Goal: Information Seeking & Learning: Learn about a topic

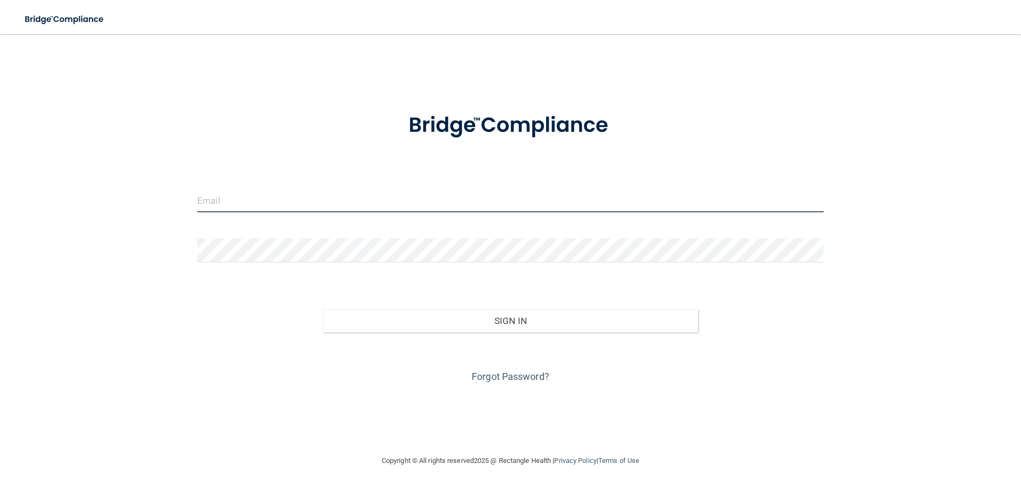
click at [451, 194] on input "email" at bounding box center [510, 200] width 626 height 24
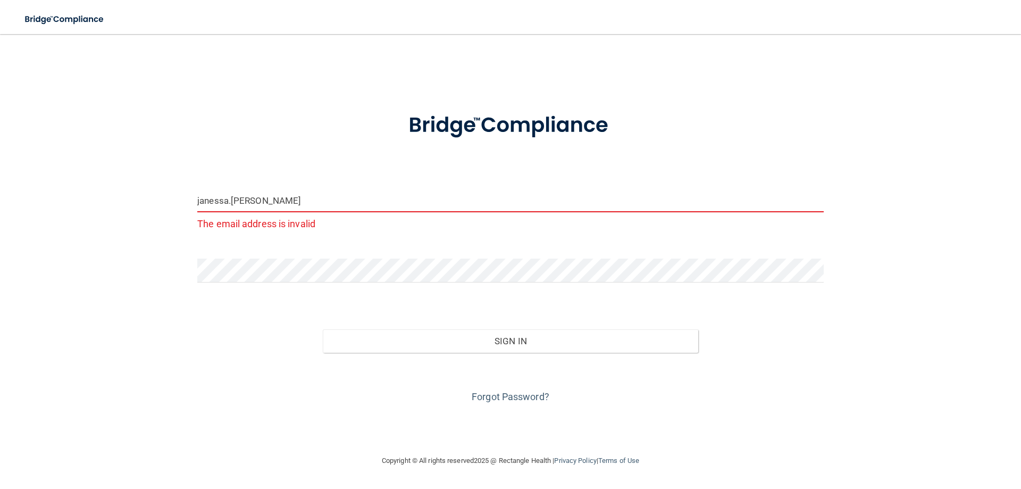
click at [340, 205] on input "janessa.buenrostro" at bounding box center [510, 200] width 626 height 24
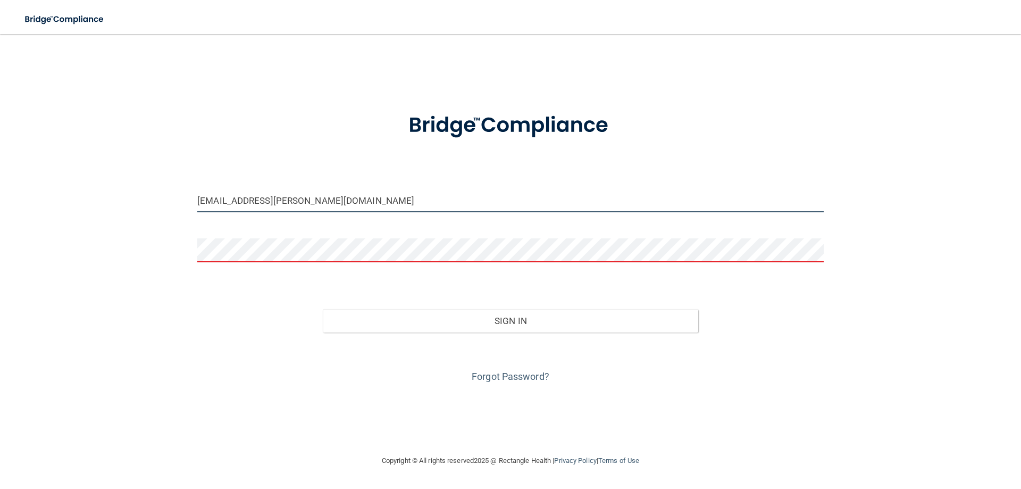
type input "[EMAIL_ADDRESS][PERSON_NAME][DOMAIN_NAME]"
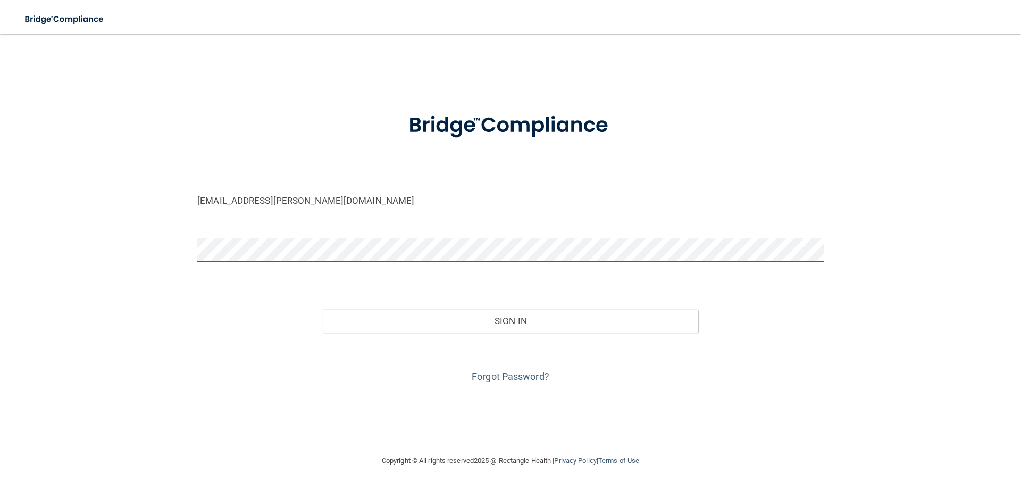
click at [323, 309] on button "Sign In" at bounding box center [511, 320] width 376 height 23
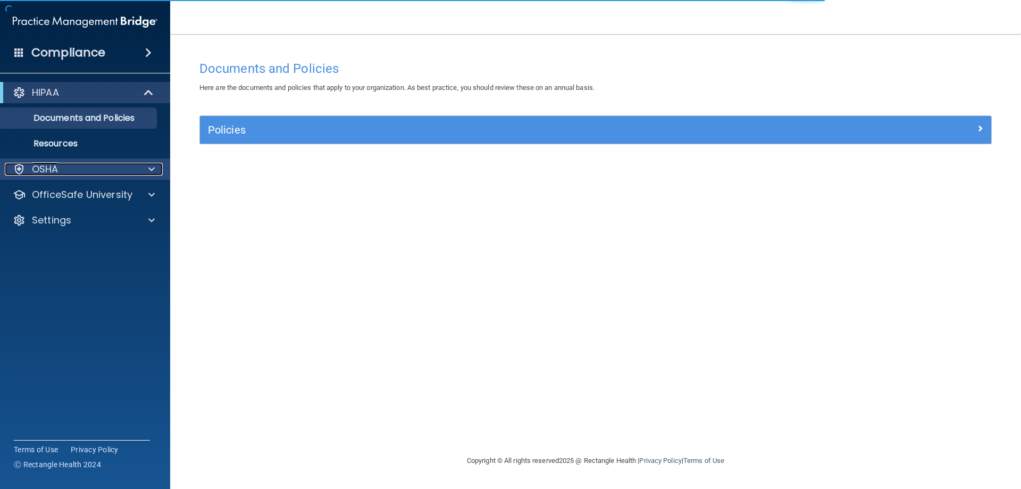
click at [153, 170] on span at bounding box center [151, 169] width 6 height 13
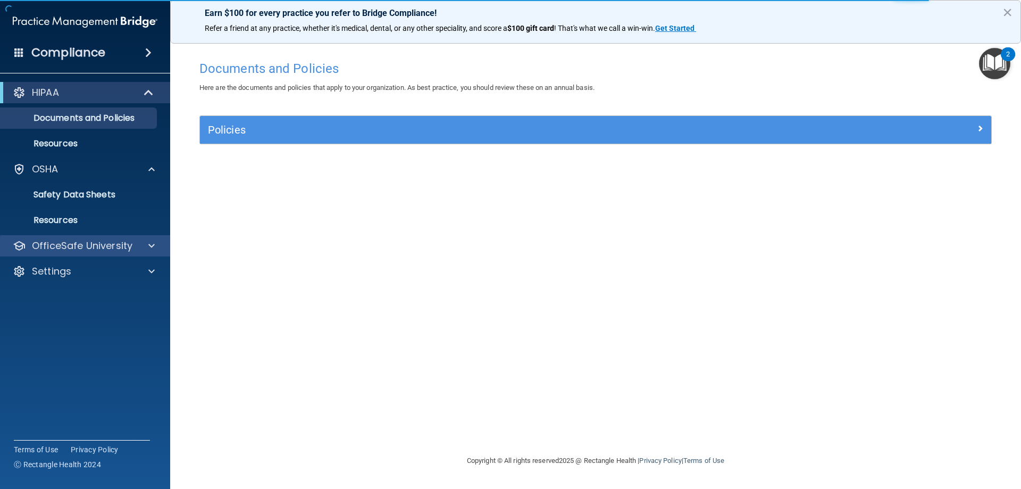
click at [116, 254] on div "OfficeSafe University" at bounding box center [85, 245] width 171 height 21
click at [138, 250] on div at bounding box center [150, 245] width 27 height 13
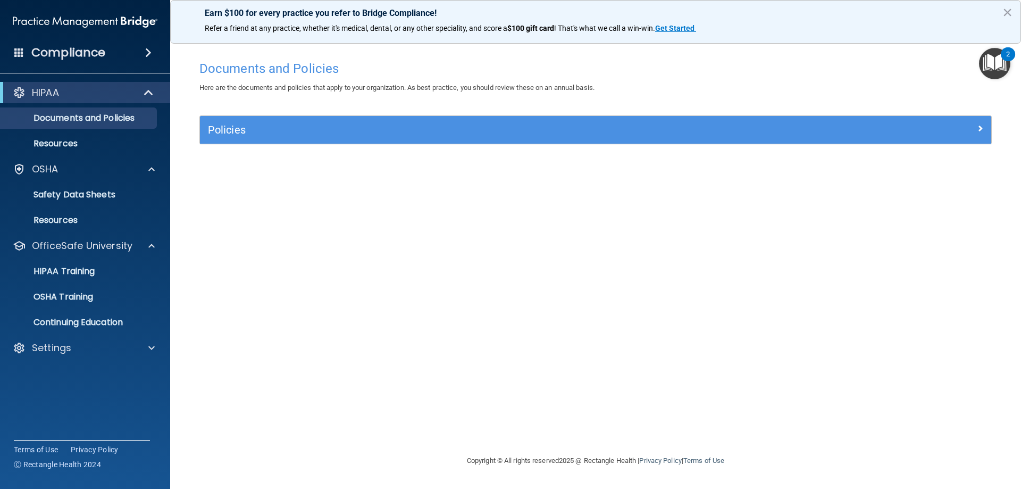
click at [86, 260] on ul "HIPAA Training OSHA Training Continuing Education" at bounding box center [85, 294] width 192 height 77
click at [84, 263] on link "HIPAA Training" at bounding box center [72, 270] width 167 height 21
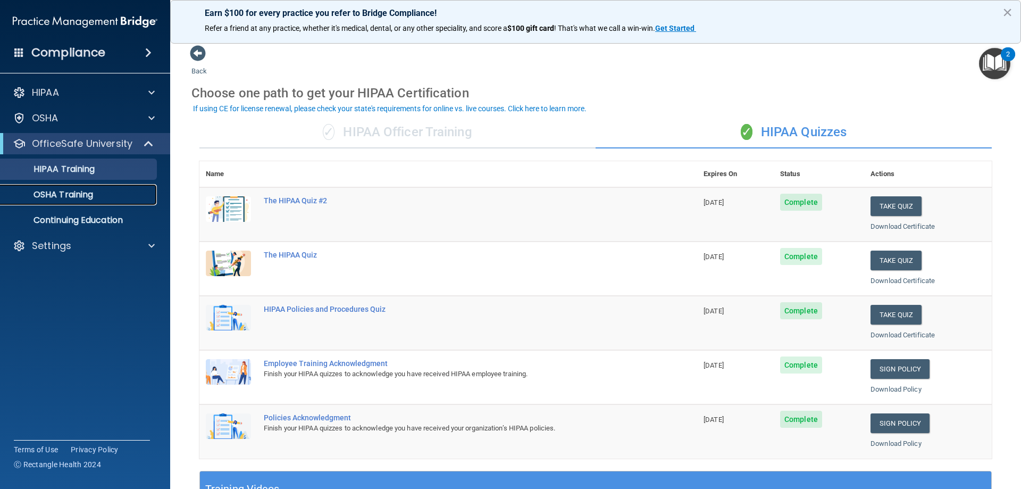
click at [53, 192] on p "OSHA Training" at bounding box center [50, 194] width 86 height 11
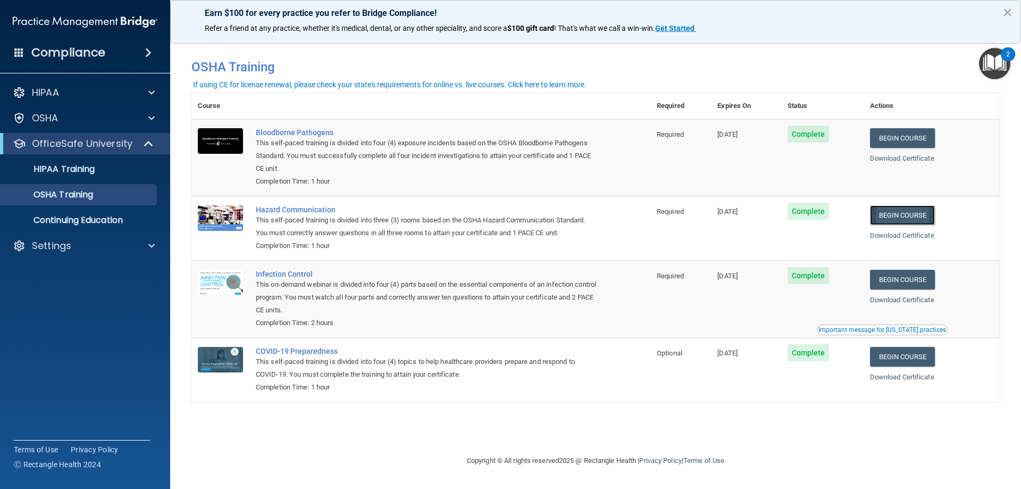
click at [926, 216] on link "Begin Course" at bounding box center [902, 215] width 65 height 20
click at [293, 209] on div "Hazard Communication" at bounding box center [426, 209] width 341 height 9
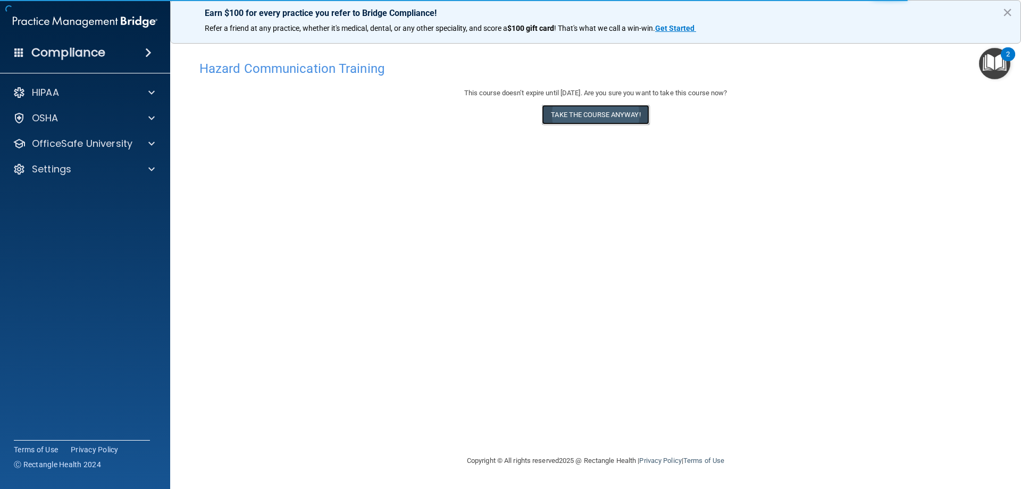
click at [600, 112] on button "Take the course anyway!" at bounding box center [595, 115] width 107 height 20
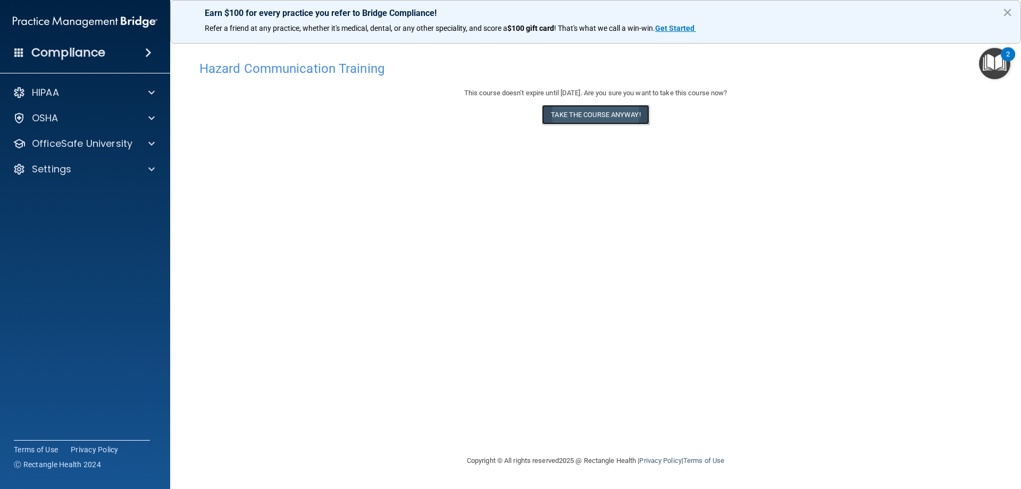
click at [586, 114] on button "Take the course anyway!" at bounding box center [595, 115] width 107 height 20
